Goal: Task Accomplishment & Management: Use online tool/utility

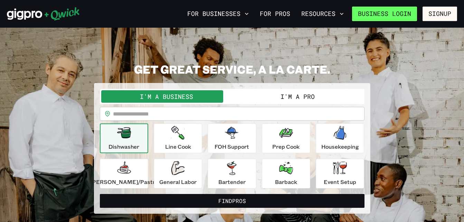
click at [406, 16] on link "Business Login" at bounding box center [384, 14] width 65 height 15
click at [278, 92] on button "I'm a Pro" at bounding box center [297, 96] width 131 height 12
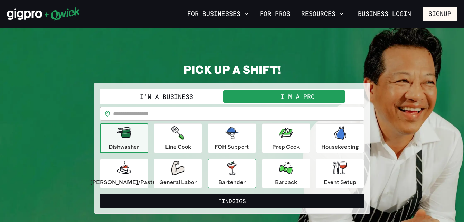
click at [240, 177] on div "Bartender" at bounding box center [231, 173] width 27 height 25
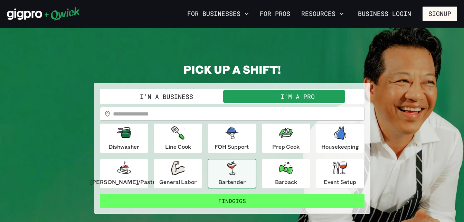
click at [238, 200] on button "Find Gigs" at bounding box center [232, 201] width 265 height 14
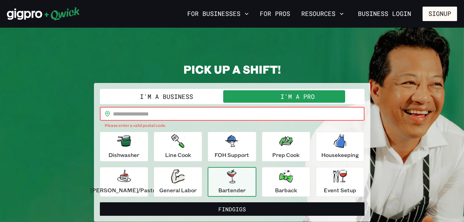
click at [203, 110] on input "text" at bounding box center [239, 114] width 252 height 14
type input "*****"
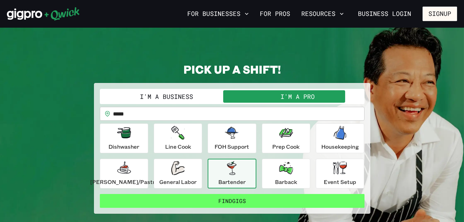
click at [243, 205] on button "Find Gigs" at bounding box center [232, 201] width 265 height 14
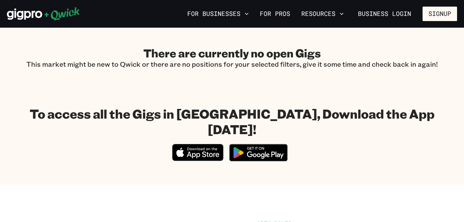
scroll to position [100, 0]
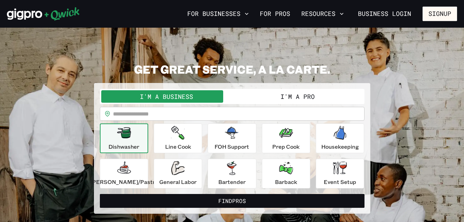
click at [209, 117] on input "text" at bounding box center [239, 114] width 252 height 14
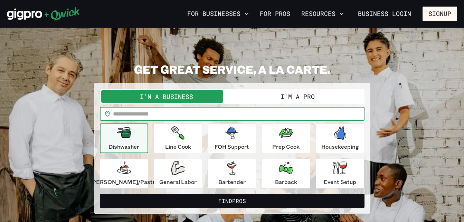
type input "*****"
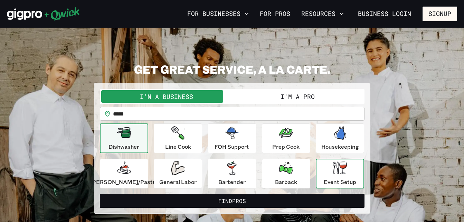
click at [333, 170] on icon "button" at bounding box center [340, 167] width 14 height 13
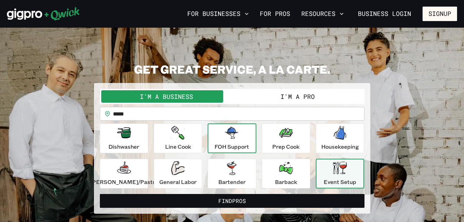
click at [237, 143] on p "FOH Support" at bounding box center [232, 146] width 35 height 8
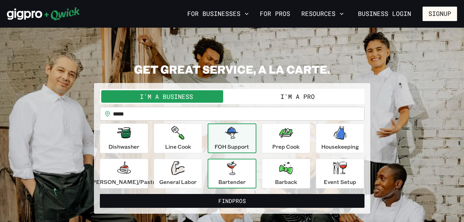
click at [235, 168] on icon "button" at bounding box center [231, 168] width 9 height 14
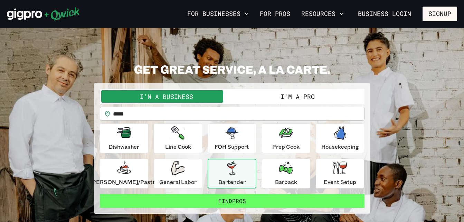
click at [231, 198] on button "Find Pros" at bounding box center [232, 201] width 265 height 14
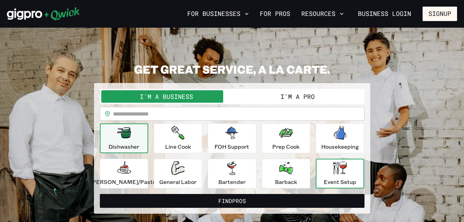
click at [324, 169] on div "Event Setup" at bounding box center [340, 173] width 32 height 25
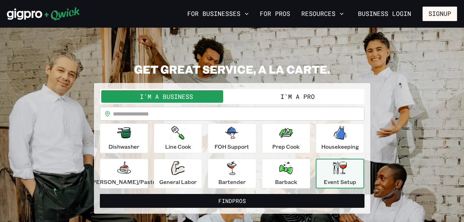
click at [198, 110] on input "text" at bounding box center [239, 114] width 252 height 14
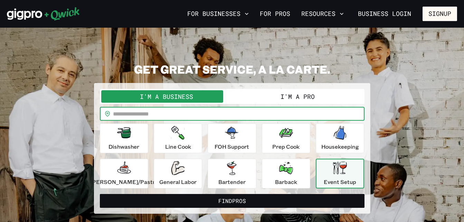
type input "*****"
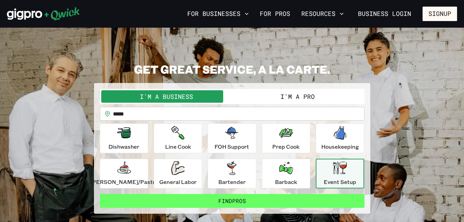
click at [214, 197] on button "Find Pros" at bounding box center [232, 201] width 265 height 14
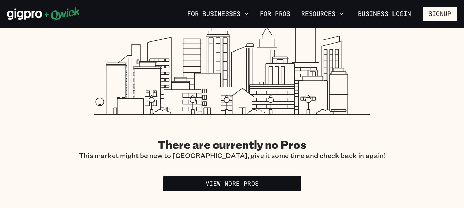
scroll to position [253, 0]
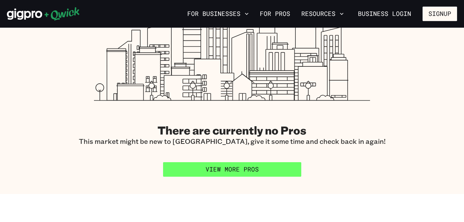
click at [285, 162] on link "View More Pros" at bounding box center [232, 169] width 138 height 15
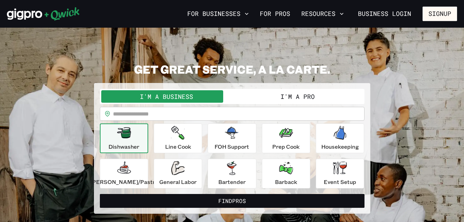
click at [277, 94] on button "I'm a Pro" at bounding box center [297, 96] width 131 height 12
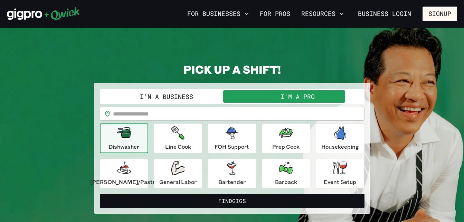
click at [197, 120] on input "text" at bounding box center [239, 114] width 252 height 14
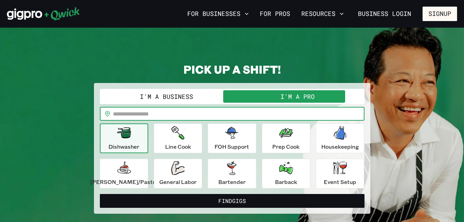
type input "*****"
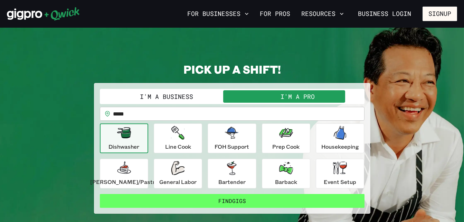
click at [227, 198] on button "Find Gigs" at bounding box center [232, 201] width 265 height 14
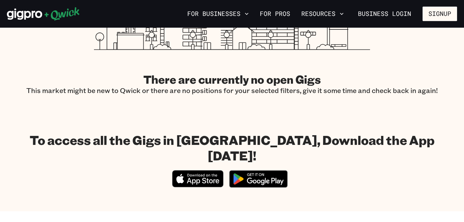
scroll to position [285, 0]
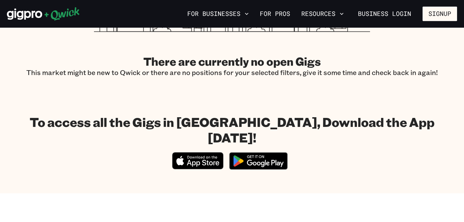
click at [269, 148] on img at bounding box center [258, 161] width 67 height 26
